Goal: Register for event/course

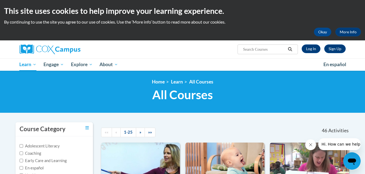
click at [254, 65] on ul "My Learning My Learning My Course Progress Certificates My Action Plans Group D…" at bounding box center [168, 64] width 304 height 12
click at [315, 49] on link "Log In" at bounding box center [311, 49] width 19 height 9
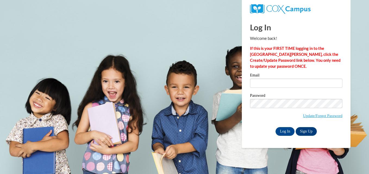
click at [315, 49] on strong "If this is your FIRST TIME logging in to the NEW Cox Campus, click the Create/U…" at bounding box center [295, 57] width 90 height 23
click at [302, 130] on link "Sign Up" at bounding box center [306, 131] width 21 height 9
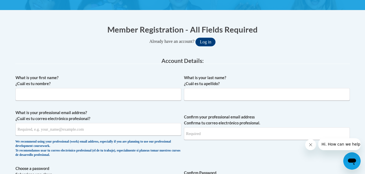
scroll to position [109, 0]
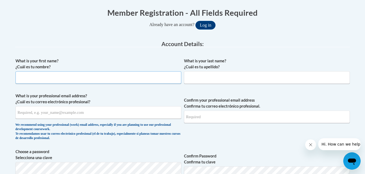
click at [137, 76] on input "What is your first name? ¿Cuál es tu nombre?" at bounding box center [98, 77] width 166 height 12
type input "Crystal"
type input "Spain"
type input "Cdspain286@my.pittcc.edu"
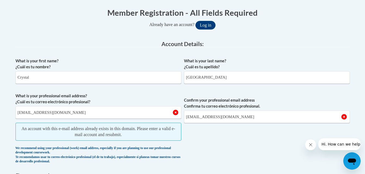
click at [209, 136] on span "Confirm your professional email address Confirma tu correo electrónico profesio…" at bounding box center [267, 130] width 166 height 74
click at [203, 29] on button "Log in" at bounding box center [205, 25] width 20 height 9
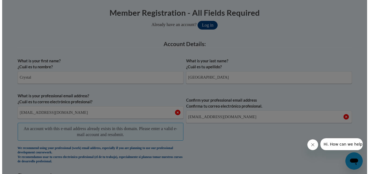
scroll to position [133, 0]
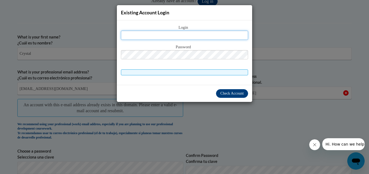
click at [163, 34] on input "text" at bounding box center [184, 35] width 127 height 9
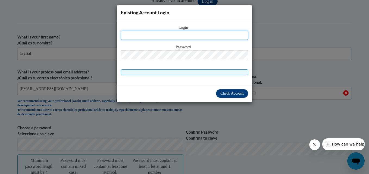
type input "Cdspain286@my.pittcc.edu"
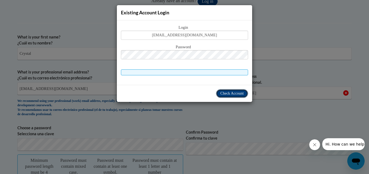
click at [223, 94] on span "Check Account" at bounding box center [231, 94] width 23 height 4
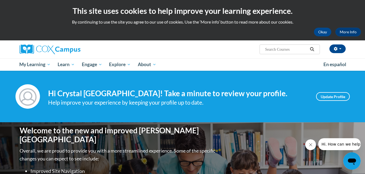
click at [275, 49] on input "Search..." at bounding box center [285, 49] width 43 height 7
type input "e"
type input "EDU-279-01IN"
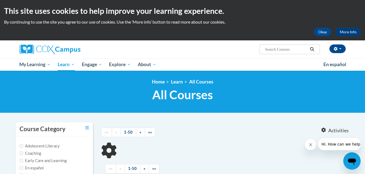
type input "EDU-279-01IN"
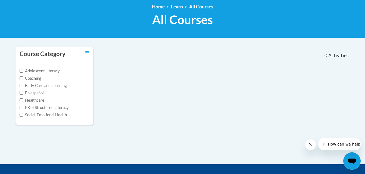
scroll to position [54, 0]
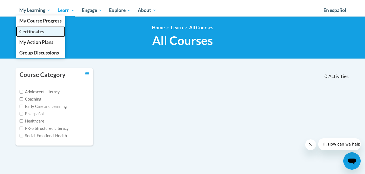
click at [34, 31] on span "Certificates" at bounding box center [31, 32] width 25 height 6
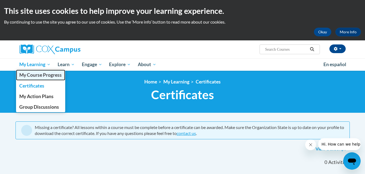
click at [33, 75] on span "My Course Progress" at bounding box center [40, 75] width 42 height 6
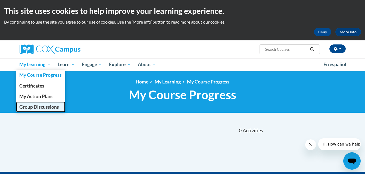
click at [37, 106] on span "Group Discussions" at bounding box center [39, 107] width 40 height 6
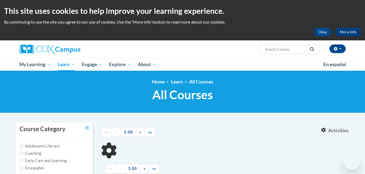
scroll to position [54, 0]
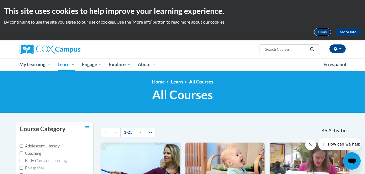
click at [321, 33] on button "Okay" at bounding box center [322, 32] width 17 height 9
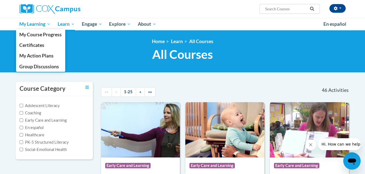
click at [37, 23] on span "My Learning" at bounding box center [34, 24] width 31 height 7
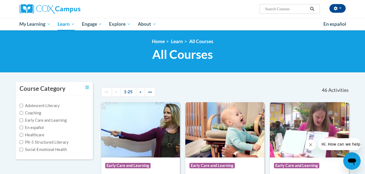
click at [268, 11] on input "Search..." at bounding box center [285, 9] width 43 height 7
type input "e"
type input "Early Literacy"
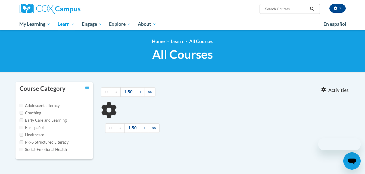
type input "Early Literacy"
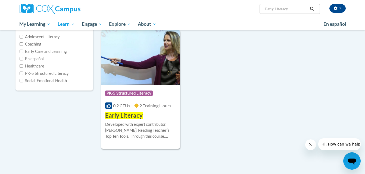
scroll to position [98, 0]
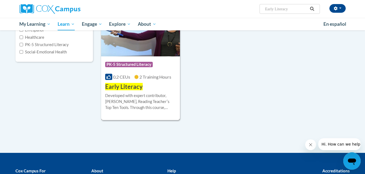
click at [141, 59] on div "Course Category: PK-5 Structured Literacy" at bounding box center [140, 65] width 71 height 12
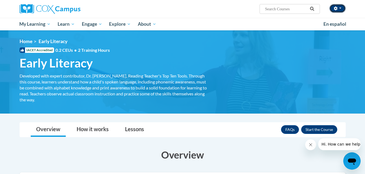
click at [339, 8] on span "button" at bounding box center [340, 8] width 2 height 1
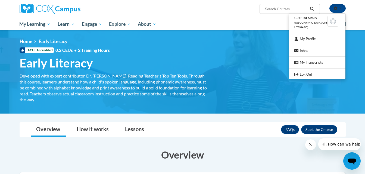
click at [267, 12] on span "Search Search..." at bounding box center [289, 9] width 60 height 10
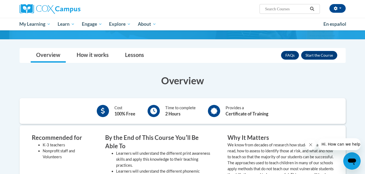
scroll to position [87, 0]
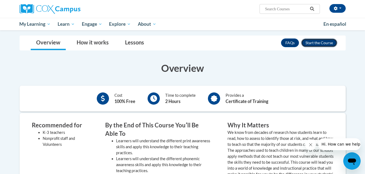
click at [319, 43] on button "Enroll" at bounding box center [319, 43] width 36 height 9
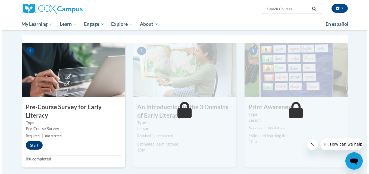
scroll to position [109, 0]
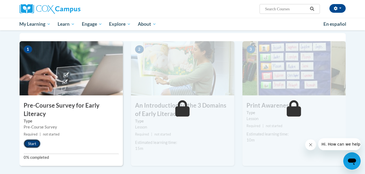
click at [31, 146] on button "Start" at bounding box center [32, 144] width 17 height 9
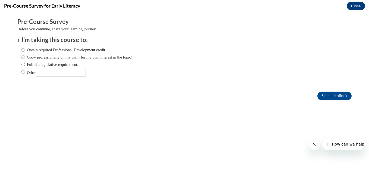
scroll to position [0, 0]
click at [21, 50] on input "Obtain required Professional Development credit." at bounding box center [23, 50] width 4 height 6
radio input "true"
click at [321, 96] on input "Submit feedback" at bounding box center [334, 96] width 34 height 9
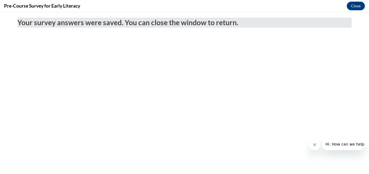
click at [53, 45] on div "Your survey answers were saved. You can close the window to return." at bounding box center [184, 37] width 342 height 51
click at [358, 5] on button "Close" at bounding box center [356, 6] width 18 height 9
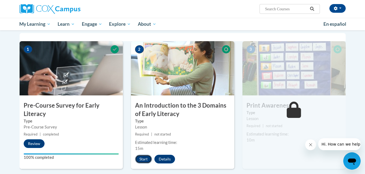
click at [145, 159] on button "Start" at bounding box center [143, 159] width 17 height 9
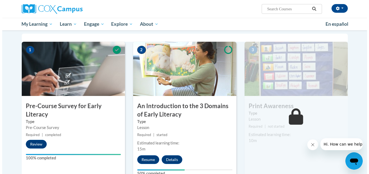
scroll to position [109, 0]
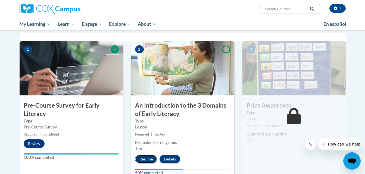
click at [146, 160] on button "Resume" at bounding box center [146, 159] width 22 height 9
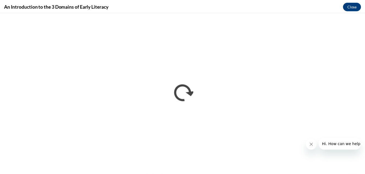
scroll to position [0, 0]
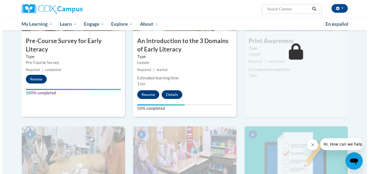
scroll to position [174, 0]
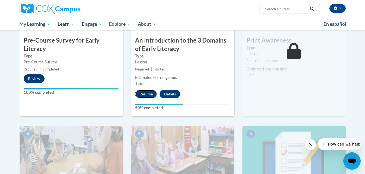
click at [149, 94] on button "Resume" at bounding box center [146, 94] width 22 height 9
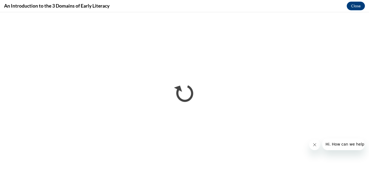
scroll to position [0, 0]
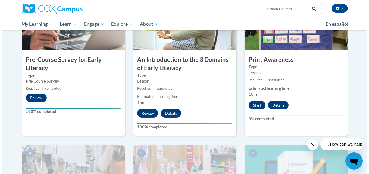
scroll to position [155, 0]
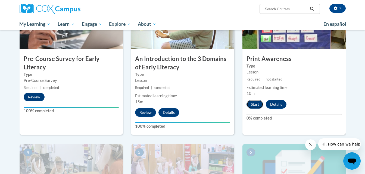
click at [256, 105] on button "Start" at bounding box center [254, 104] width 17 height 9
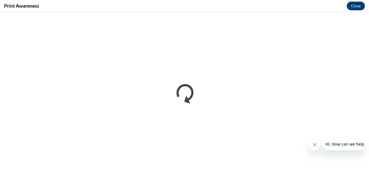
scroll to position [0, 0]
click at [314, 146] on icon "Close message from company" at bounding box center [314, 145] width 4 height 4
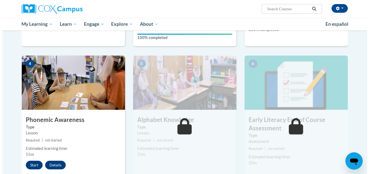
scroll to position [248, 0]
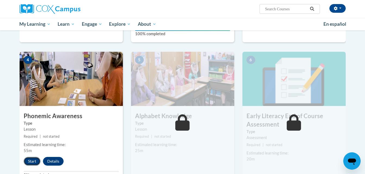
click at [29, 161] on button "Start" at bounding box center [32, 161] width 17 height 9
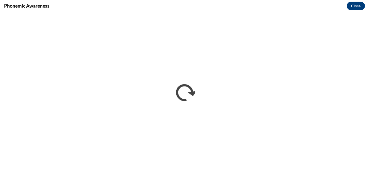
scroll to position [0, 0]
